Goal: Obtain resource: Download file/media

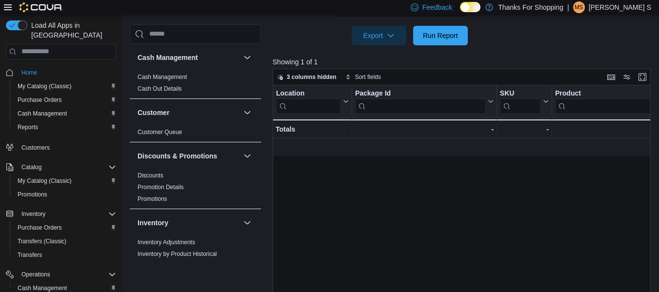
scroll to position [0, 1122]
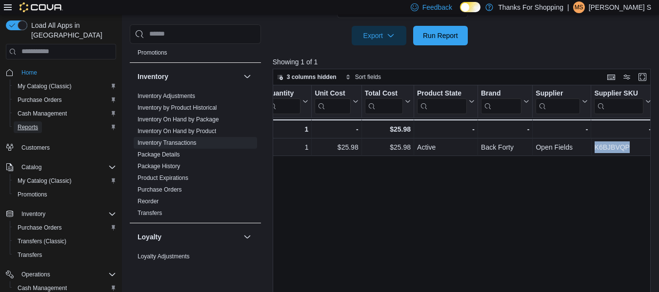
click at [29, 123] on span "Reports" at bounding box center [28, 127] width 20 height 8
click at [206, 132] on link "Inventory On Hand by Product" at bounding box center [176, 131] width 78 height 7
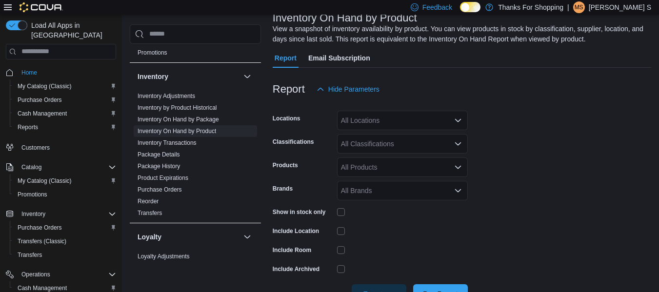
scroll to position [81, 0]
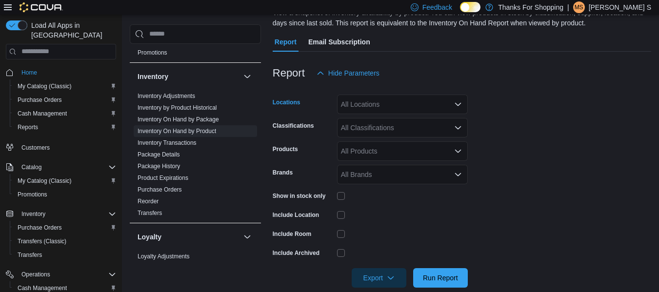
click at [431, 108] on div "All Locations" at bounding box center [402, 105] width 131 height 20
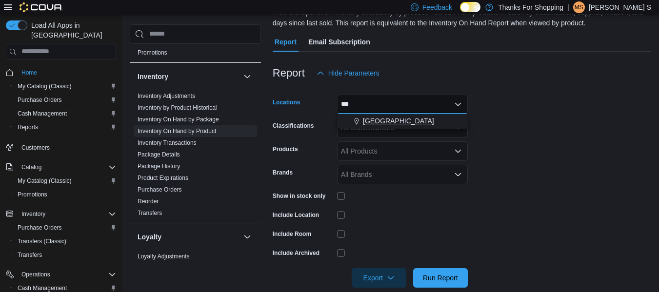
type input "***"
click at [399, 120] on span "[GEOGRAPHIC_DATA]" at bounding box center [398, 121] width 71 height 10
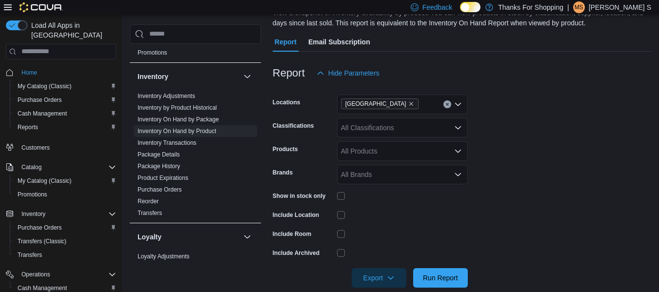
click at [556, 103] on form "Locations [GEOGRAPHIC_DATA] Classifications All Classifications Products All Pr…" at bounding box center [462, 185] width 378 height 205
click at [459, 126] on icon "Open list of options" at bounding box center [458, 128] width 8 height 8
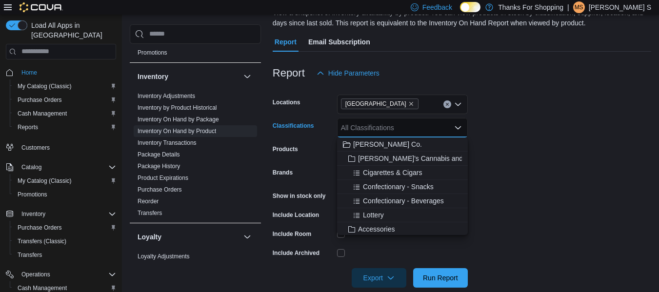
click at [531, 117] on form "Locations [GEOGRAPHIC_DATA] Classifications All Classifications Combo box. Sele…" at bounding box center [462, 185] width 378 height 205
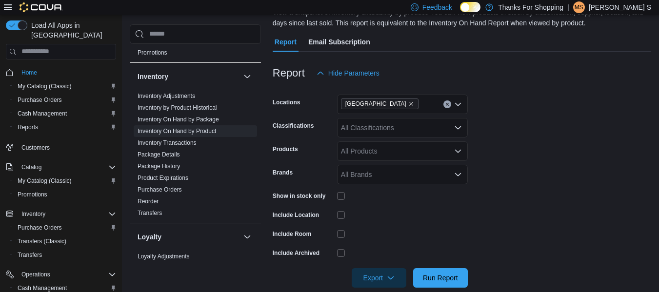
click at [565, 176] on form "Locations [GEOGRAPHIC_DATA] Classifications All Classifications Products All Pr…" at bounding box center [462, 185] width 378 height 205
click at [457, 152] on icon "Open list of options" at bounding box center [458, 151] width 8 height 8
click at [537, 143] on form "Locations [GEOGRAPHIC_DATA] Classifications All Classifications Products All Pr…" at bounding box center [462, 185] width 378 height 205
click at [429, 150] on div "All Products" at bounding box center [402, 151] width 131 height 20
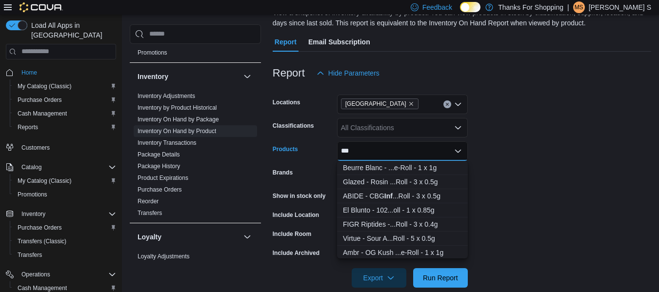
click at [518, 159] on form "Locations [GEOGRAPHIC_DATA] Classifications All Classifications Products *** Co…" at bounding box center [462, 185] width 378 height 205
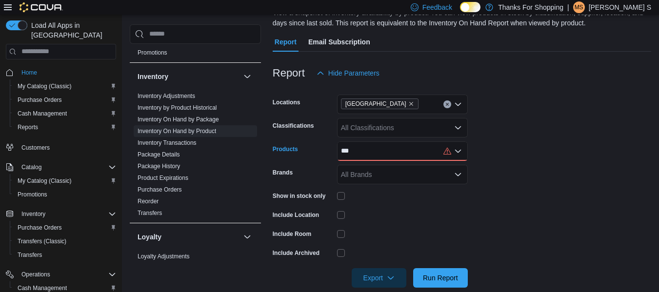
click at [342, 146] on div "***" at bounding box center [402, 151] width 131 height 20
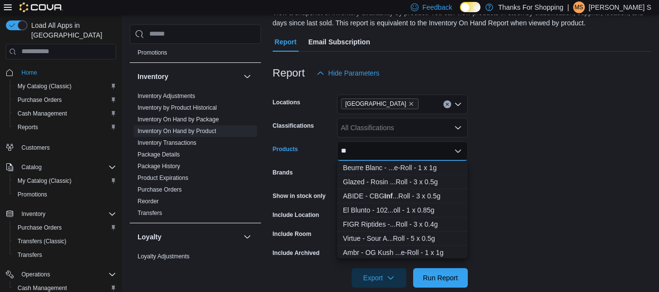
type input "*"
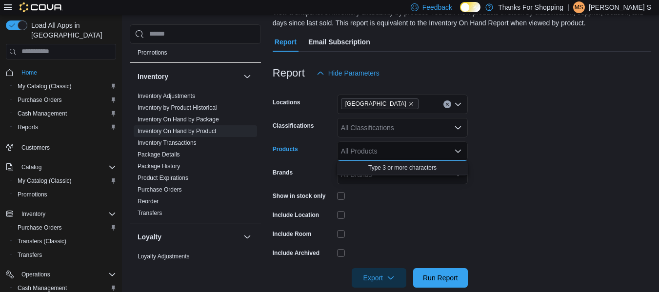
click at [545, 157] on form "Locations [GEOGRAPHIC_DATA] Classifications All Classifications Products All Pr…" at bounding box center [462, 185] width 378 height 205
click at [415, 127] on div "All Classifications" at bounding box center [402, 128] width 131 height 20
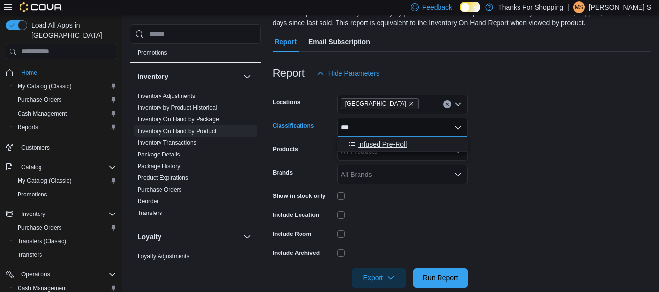
type input "***"
click at [395, 142] on span "Infused Pre-Roll" at bounding box center [382, 144] width 49 height 10
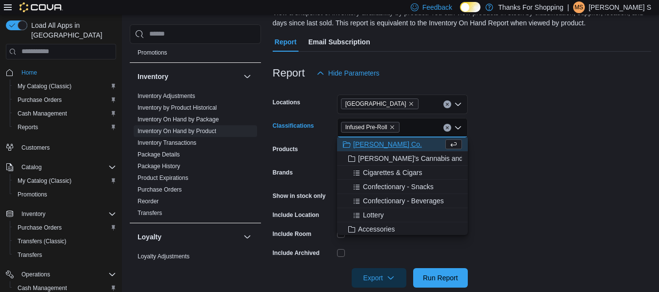
click at [533, 148] on form "Locations [GEOGRAPHIC_DATA] Classifications Infused Pre-Roll Combo box. Selecte…" at bounding box center [462, 185] width 378 height 205
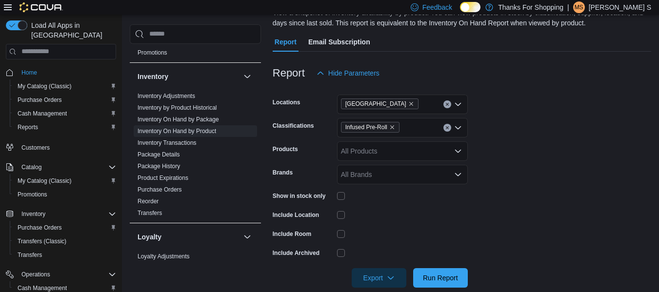
click at [456, 175] on icon "Open list of options" at bounding box center [458, 174] width 6 height 3
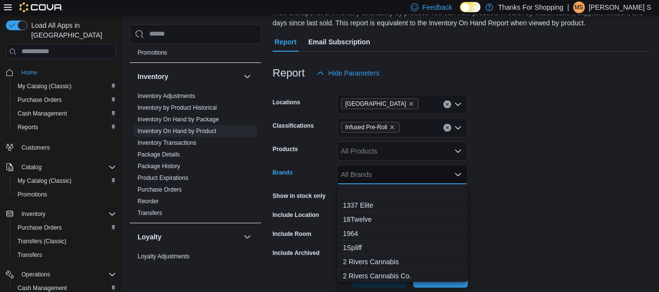
click at [516, 167] on form "Locations [GEOGRAPHIC_DATA] Classifications Infused Pre-Roll Products All Produ…" at bounding box center [462, 185] width 378 height 205
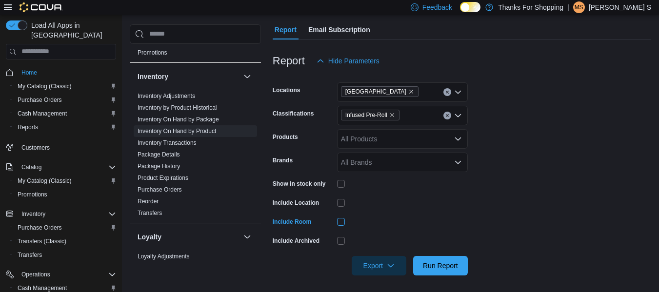
scroll to position [97, 0]
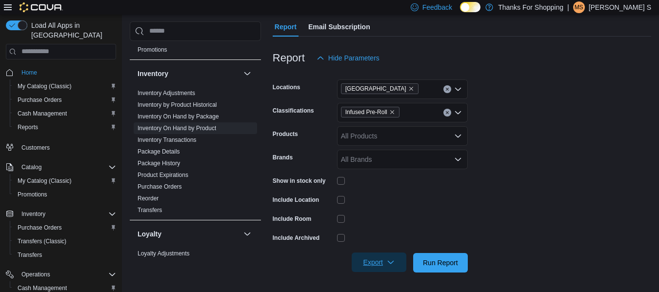
click at [390, 263] on icon "button" at bounding box center [391, 262] width 8 height 8
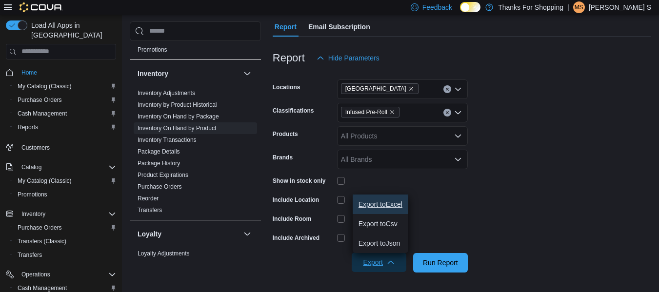
click at [380, 205] on span "Export to Excel" at bounding box center [380, 204] width 44 height 8
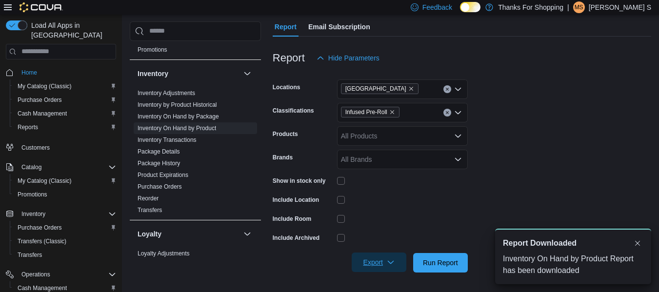
scroll to position [0, 0]
